Goal: Find specific page/section: Find specific page/section

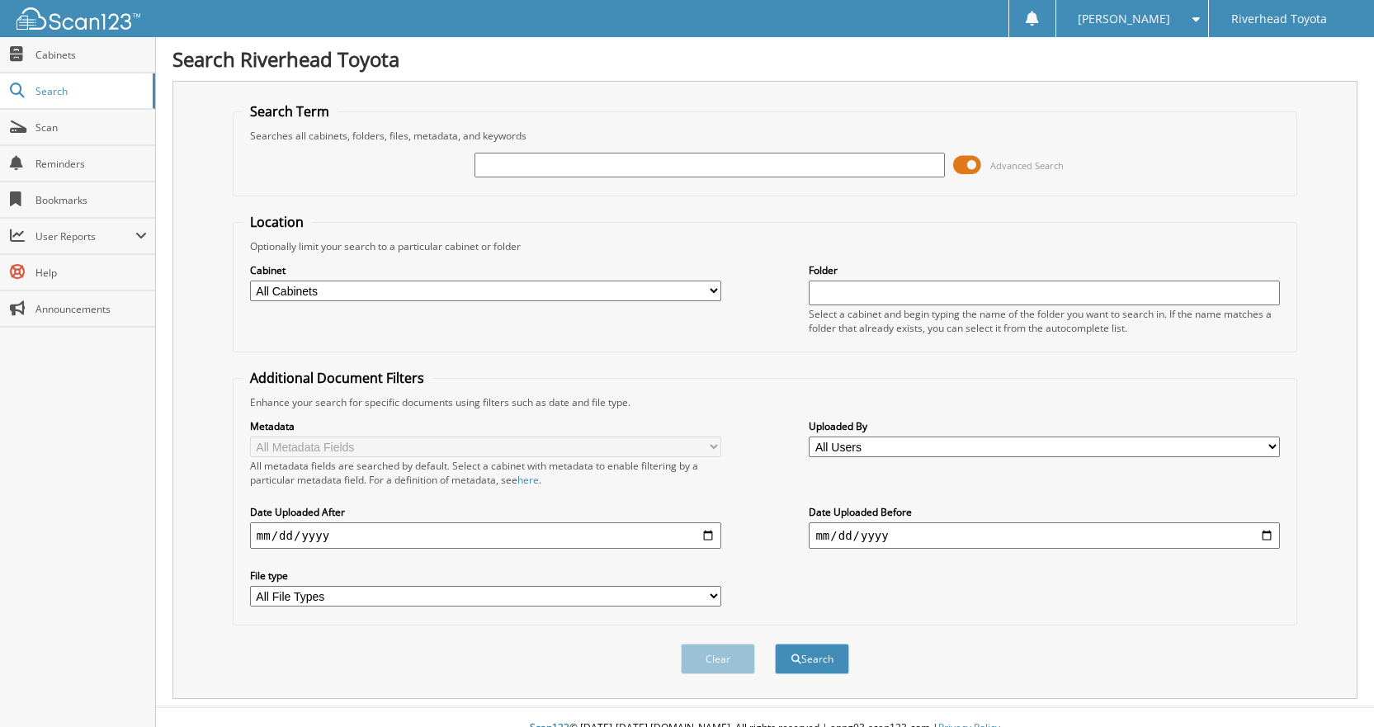
click at [601, 162] on input "text" at bounding box center [709, 165] width 471 height 25
type input "59170"
click at [775, 644] on button "Search" at bounding box center [812, 659] width 74 height 31
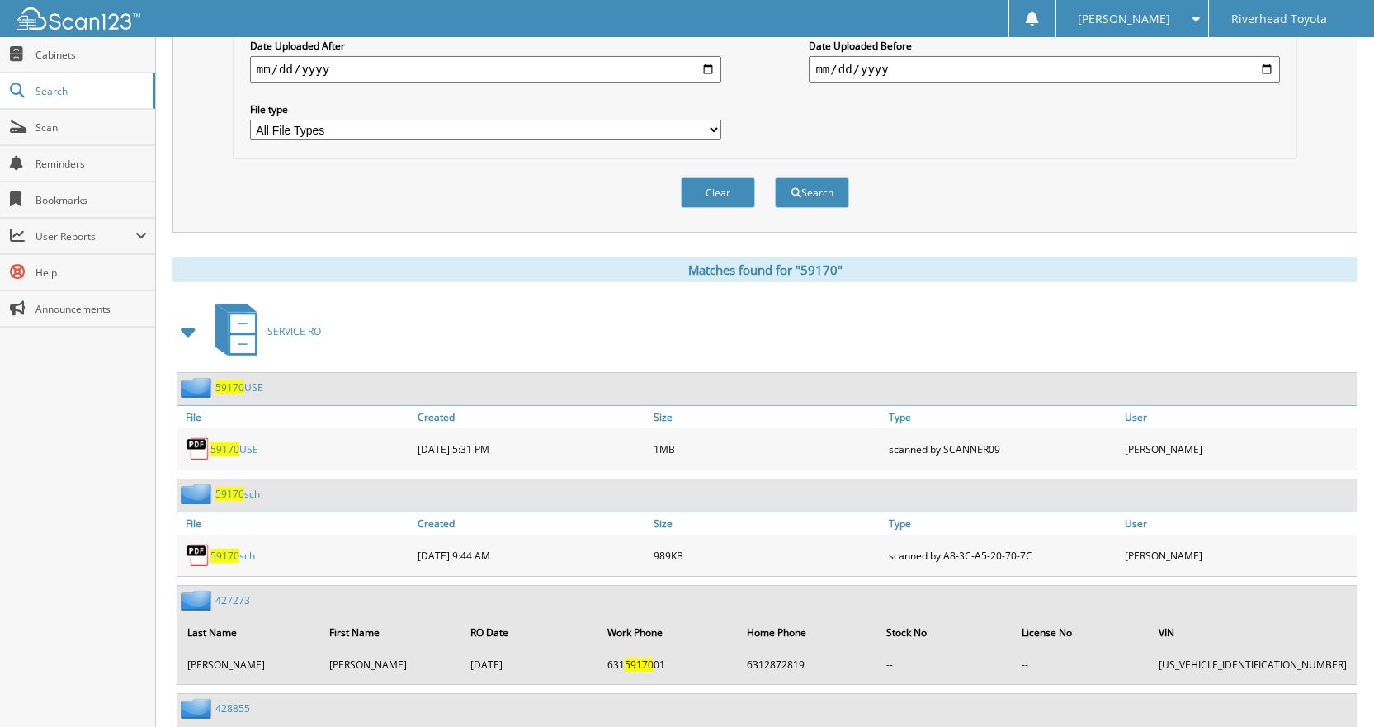
scroll to position [495, 0]
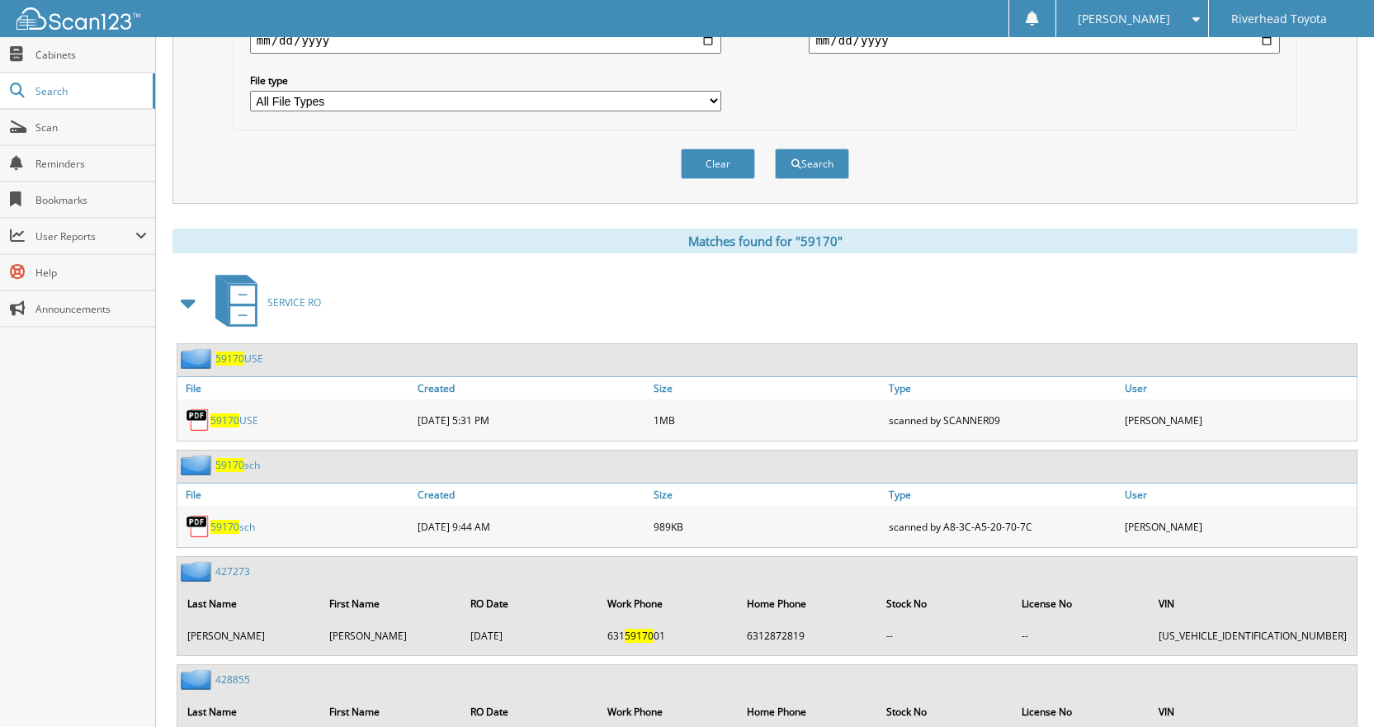
click at [215, 526] on span "59170" at bounding box center [224, 527] width 29 height 14
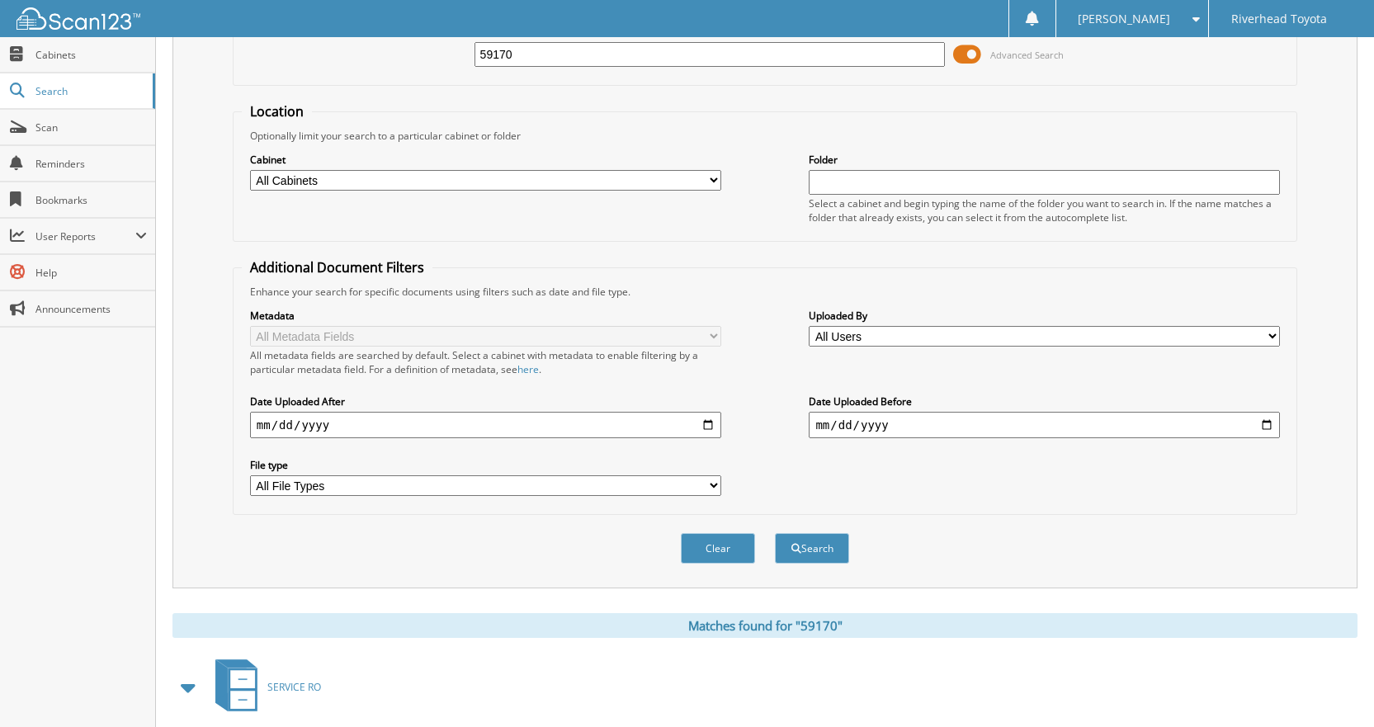
scroll to position [83, 0]
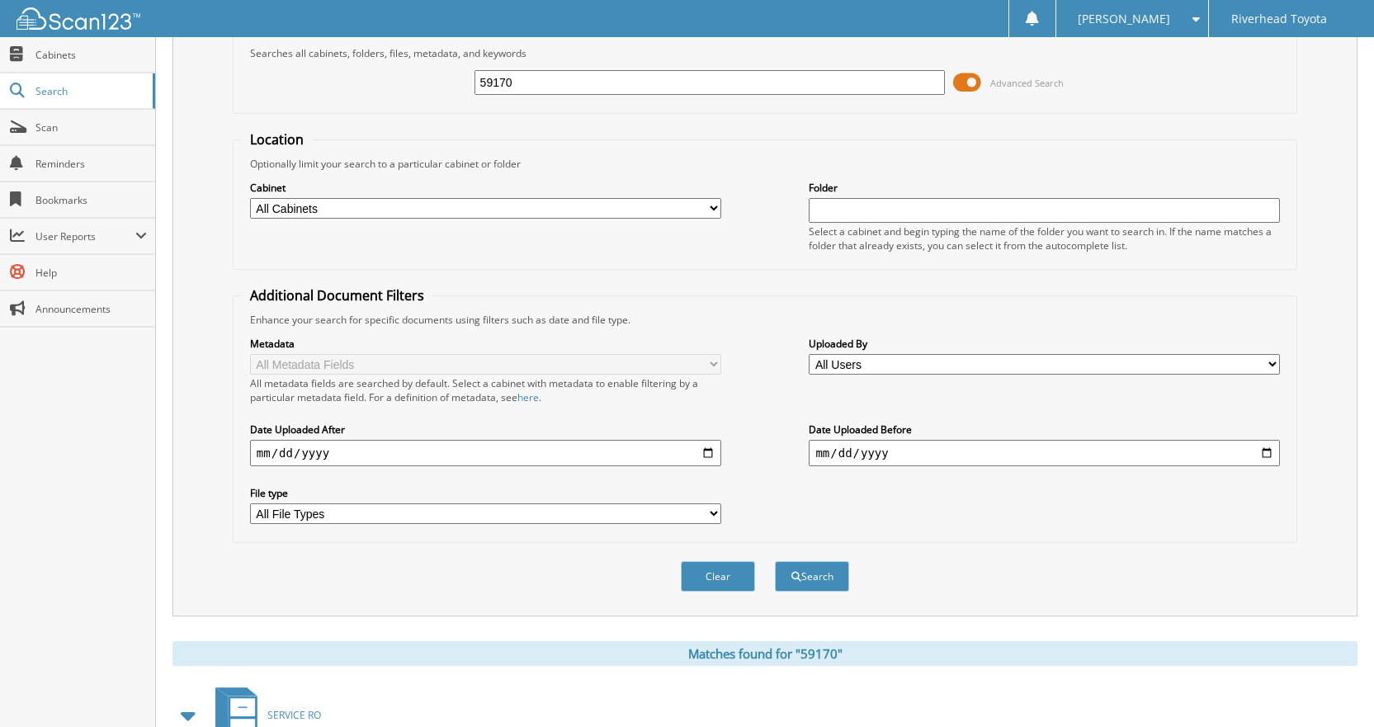
click at [578, 90] on input "59170" at bounding box center [709, 82] width 471 height 25
type input "5"
type input "59272"
click at [775, 561] on button "Search" at bounding box center [812, 576] width 74 height 31
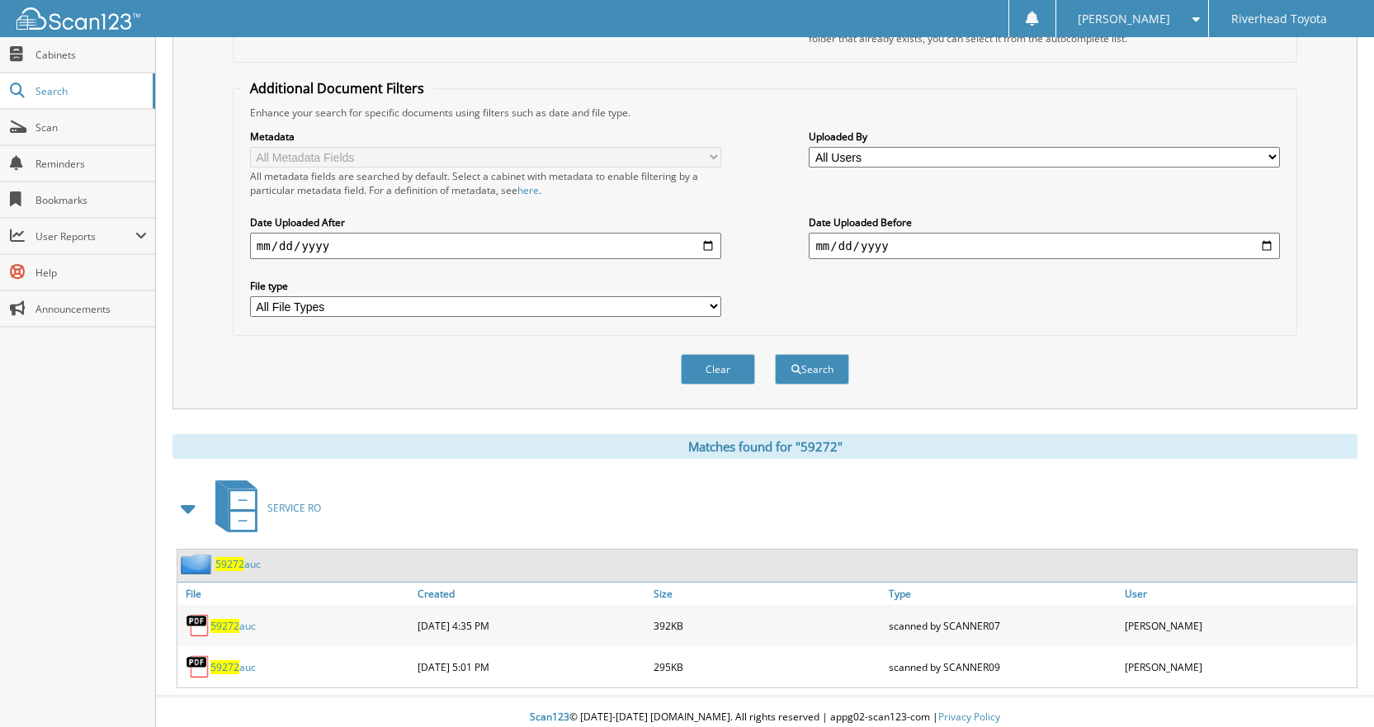
scroll to position [301, 0]
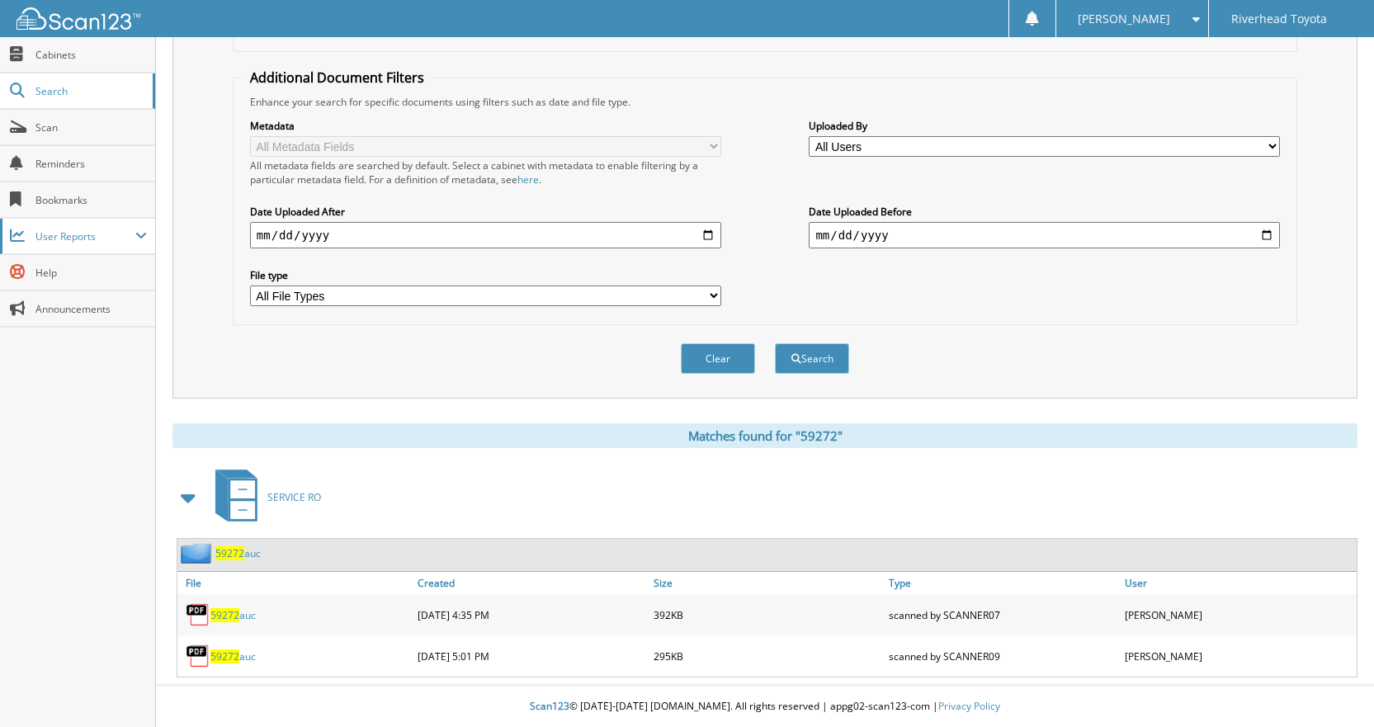
click at [88, 238] on span "User Reports" at bounding box center [85, 236] width 100 height 14
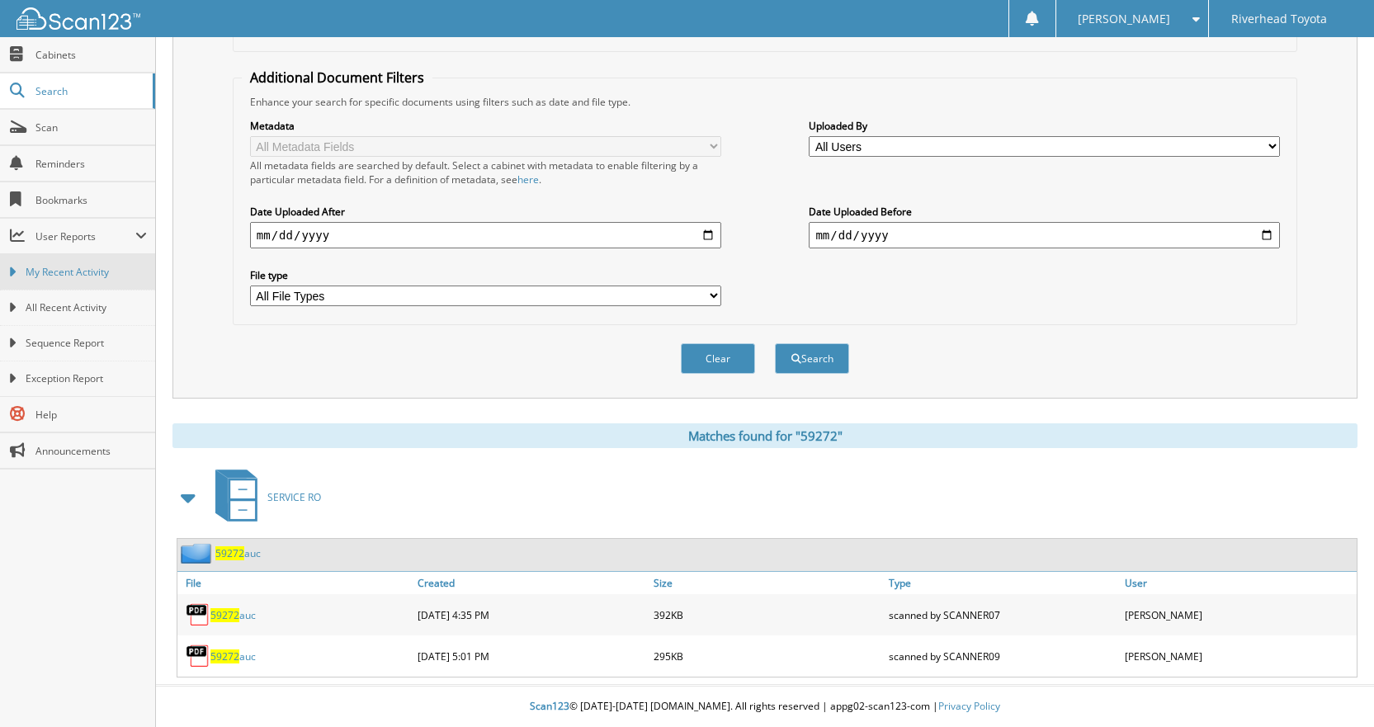
click at [93, 267] on span "My Recent Activity" at bounding box center [86, 272] width 121 height 15
